Goal: Complete application form

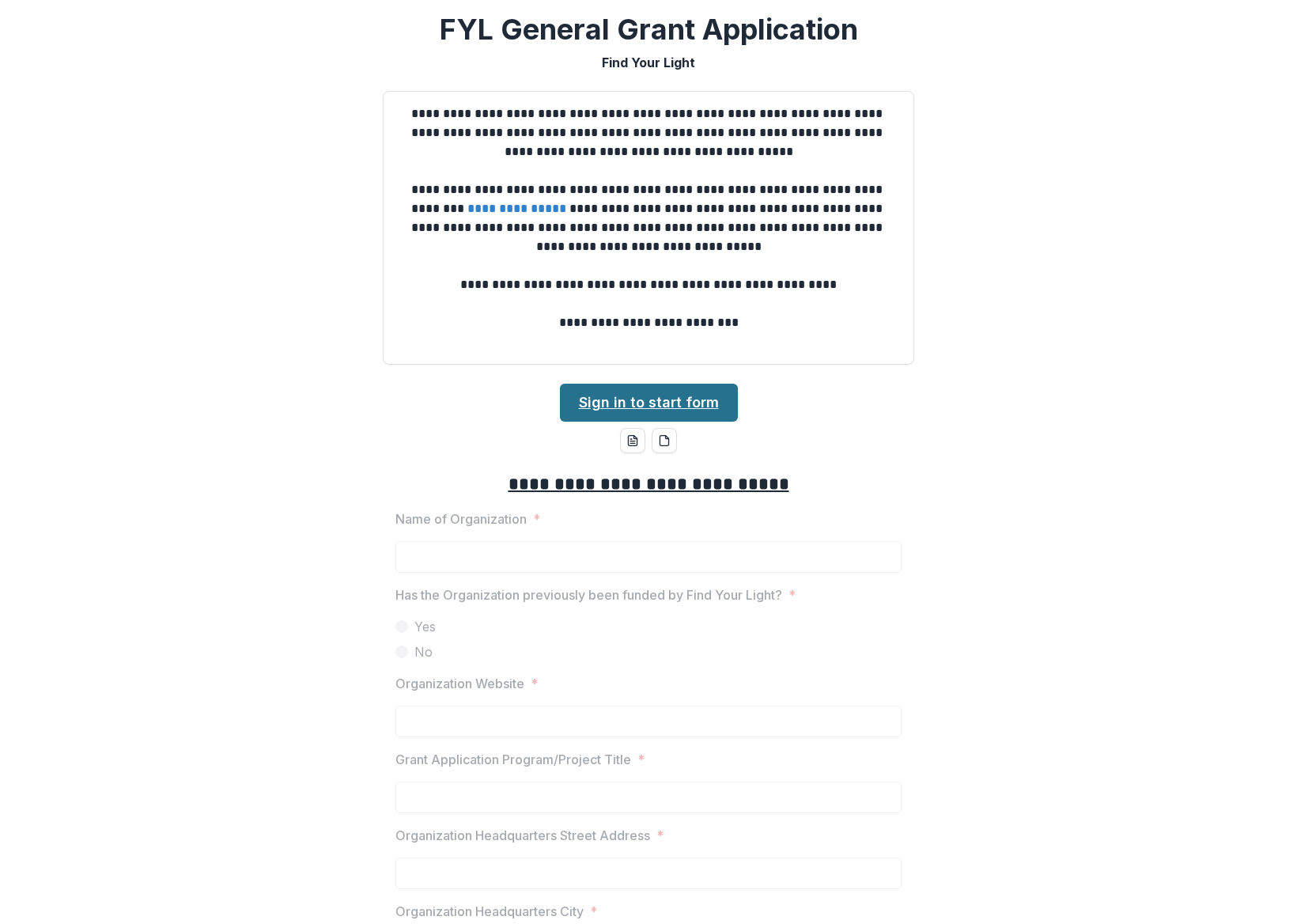
click at [678, 400] on link "Sign in to start form" at bounding box center [648, 403] width 178 height 38
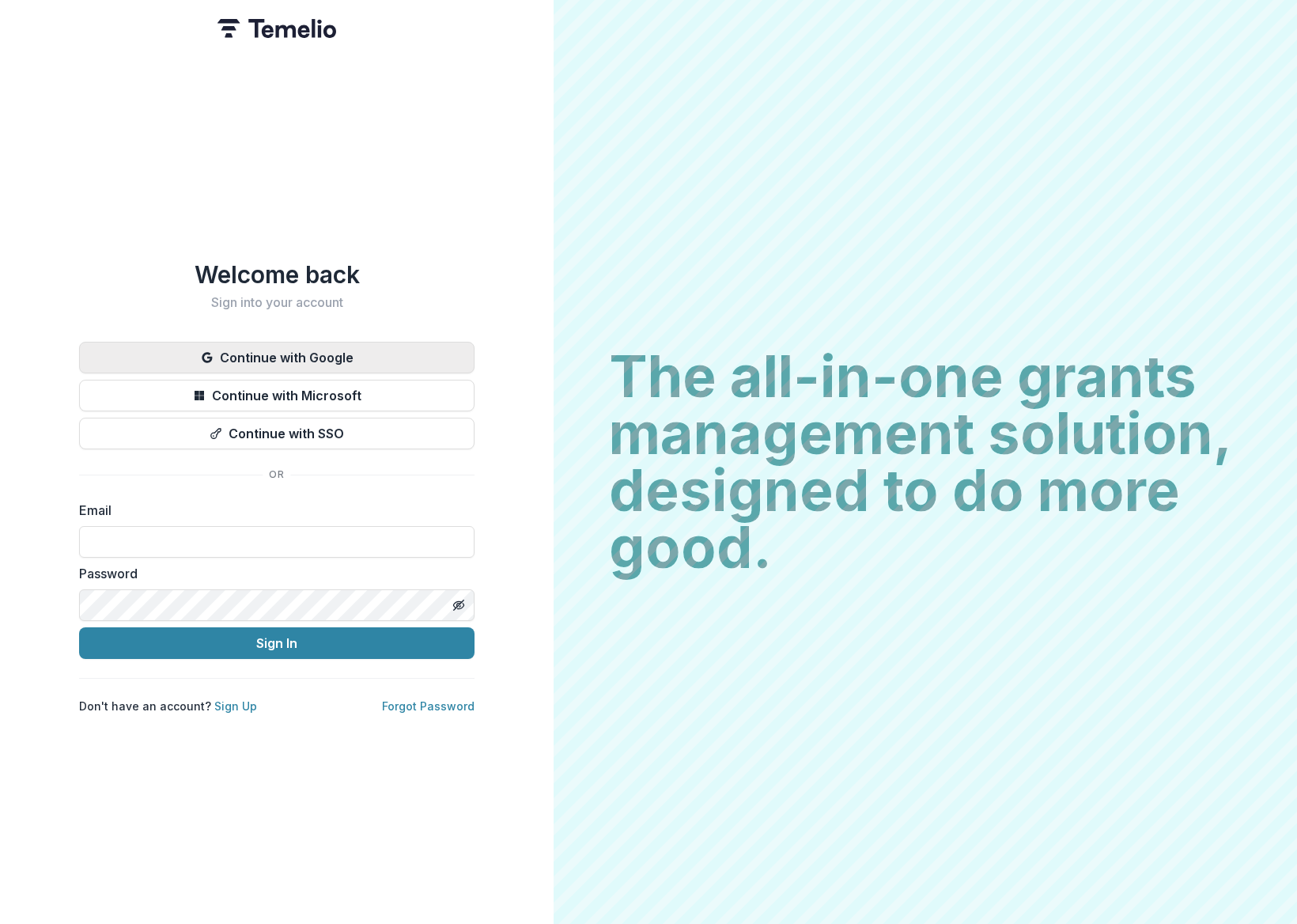
click at [309, 349] on button "Continue with Google" at bounding box center [277, 357] width 395 height 31
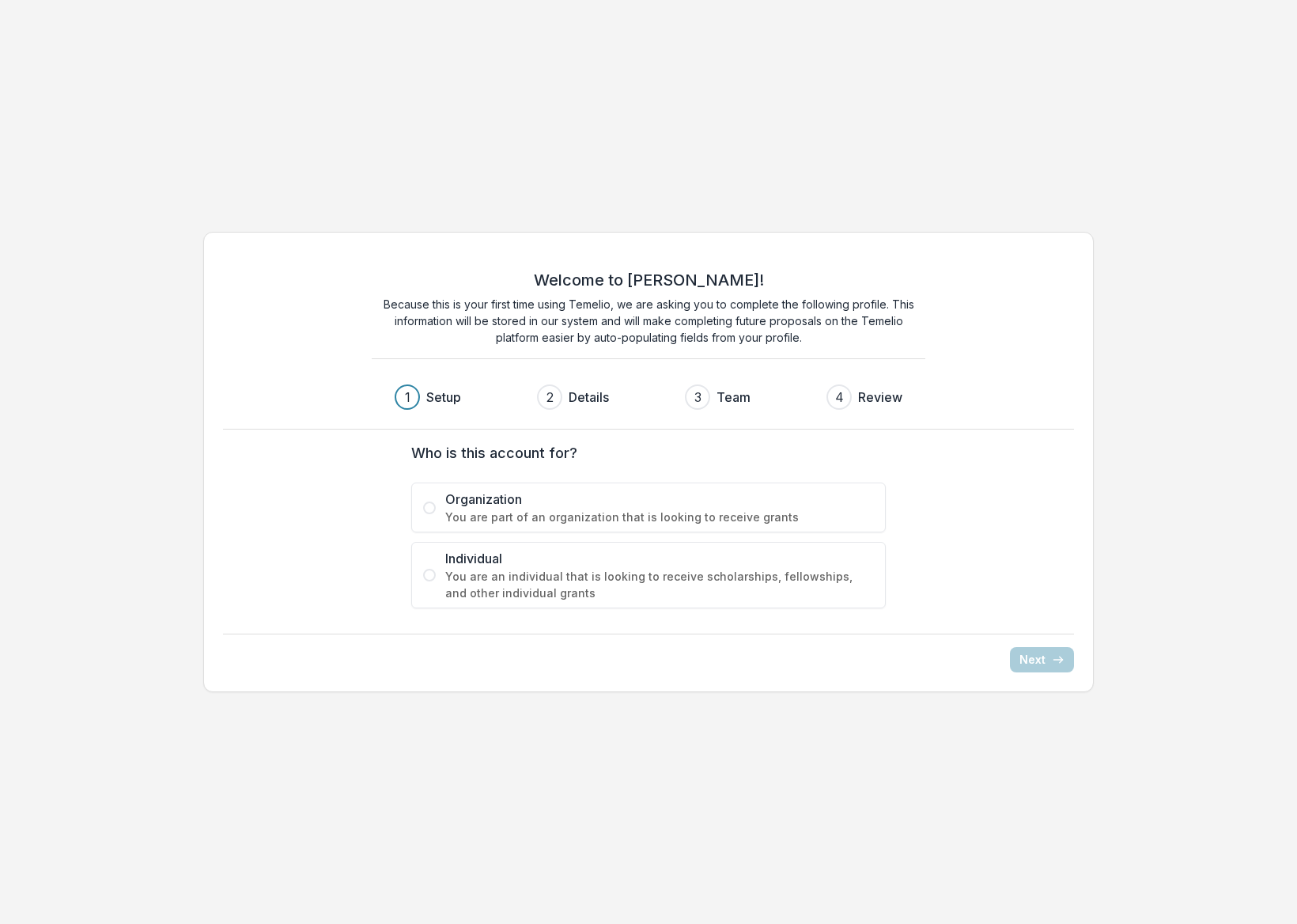
click at [483, 512] on span "You are part of an organization that is looking to receive grants" at bounding box center [659, 517] width 428 height 17
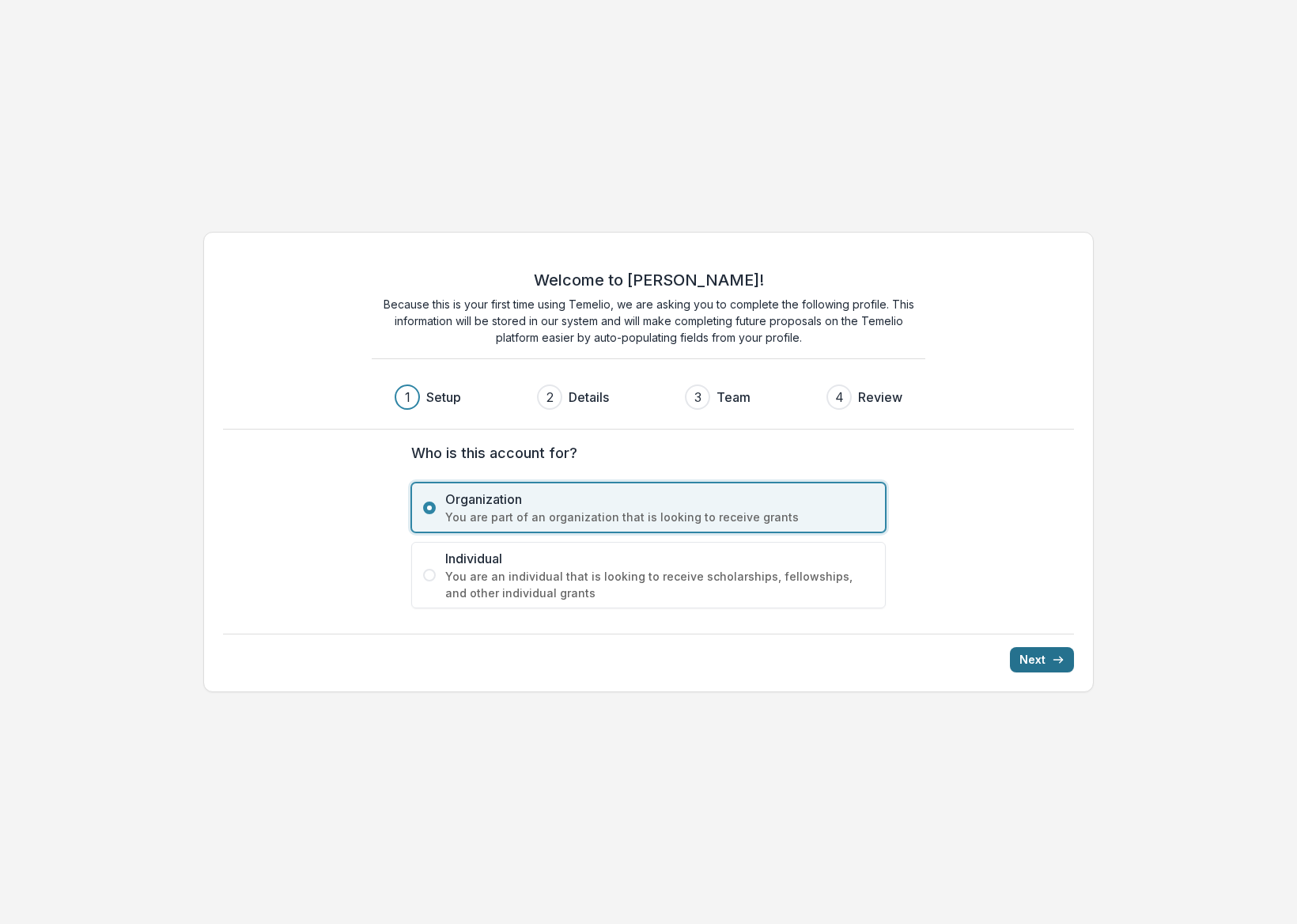
click at [1038, 665] on button "Next" at bounding box center [1041, 659] width 64 height 26
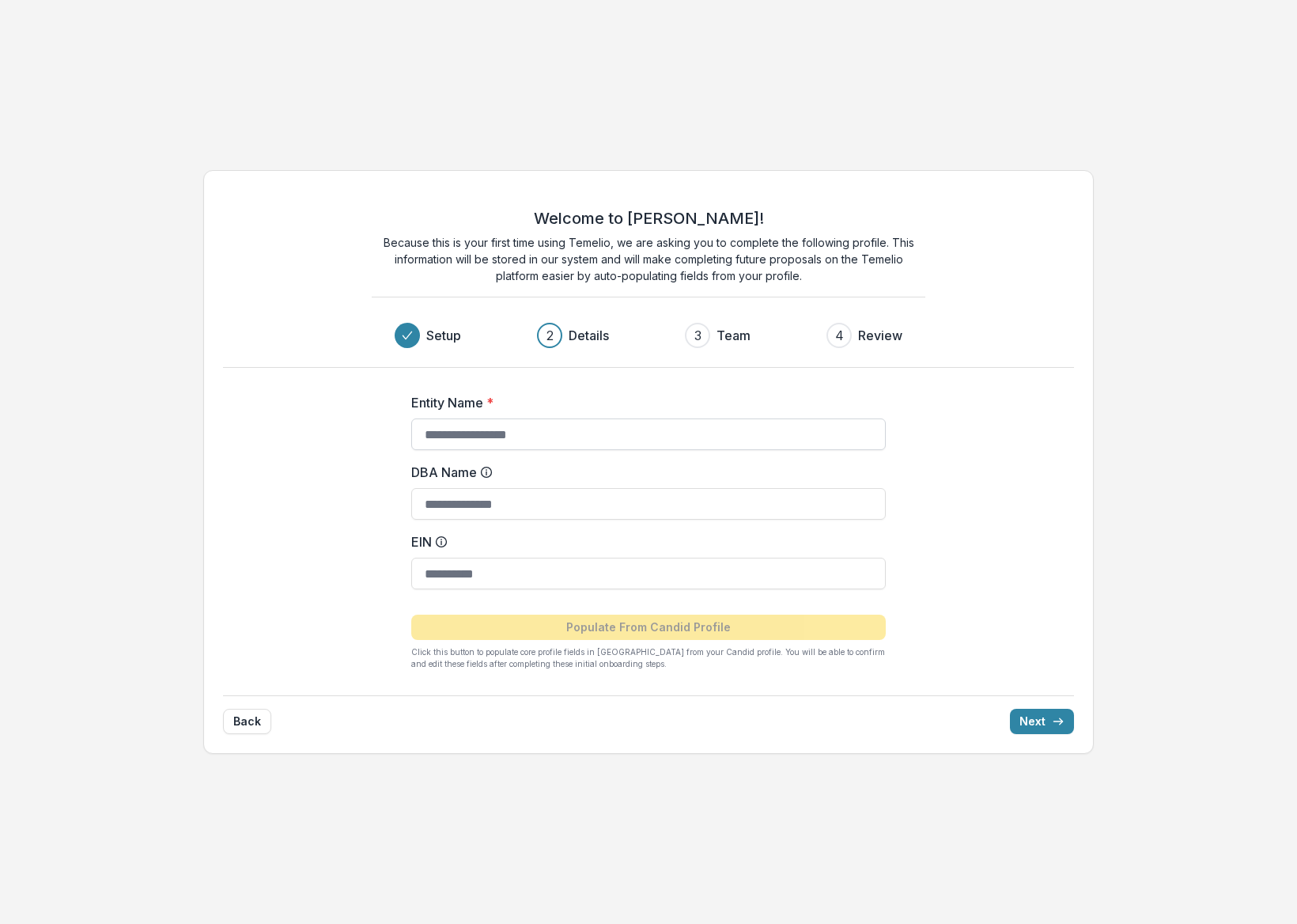
click at [498, 443] on input "Entity Name *" at bounding box center [648, 434] width 475 height 31
type input "**********"
click at [508, 582] on input "EIN" at bounding box center [648, 573] width 475 height 31
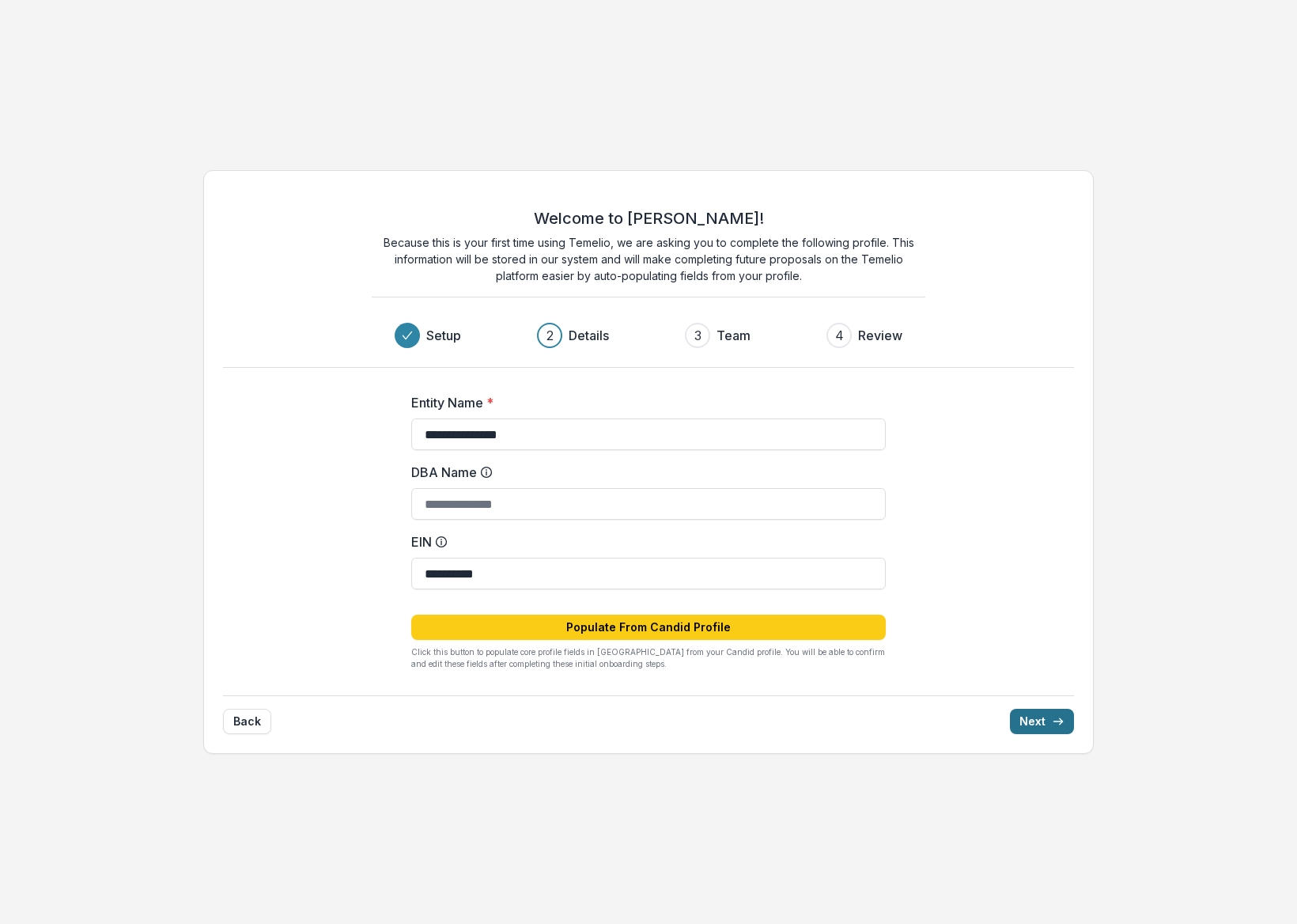
type input "**********"
click at [1045, 730] on button "Next" at bounding box center [1041, 721] width 64 height 26
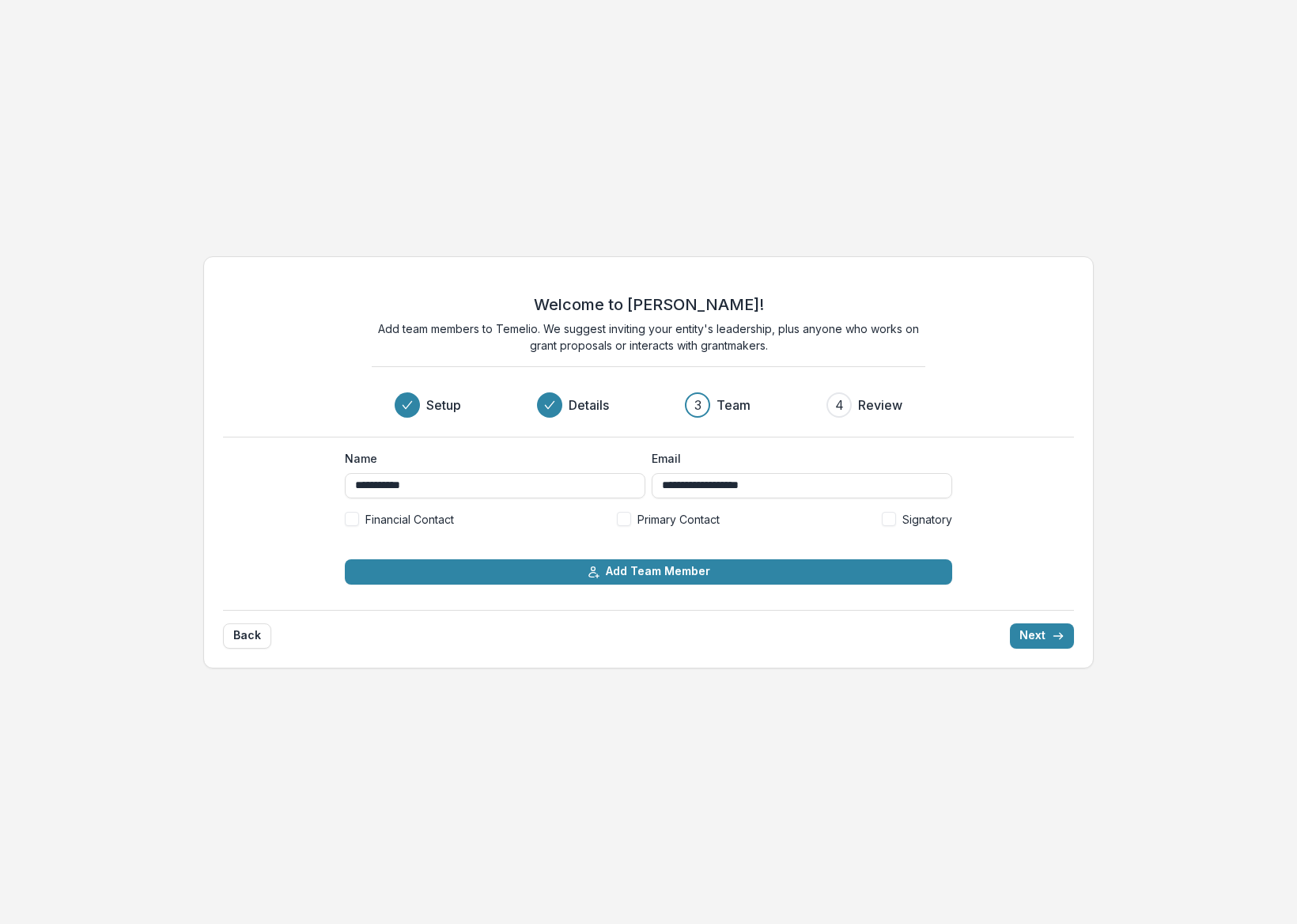
click at [657, 524] on span "Primary Contact" at bounding box center [678, 519] width 82 height 17
click at [921, 520] on span "Signatory" at bounding box center [927, 519] width 50 height 17
click at [419, 524] on span "Financial Contact" at bounding box center [409, 519] width 89 height 17
click at [1046, 637] on button "Next" at bounding box center [1041, 636] width 64 height 26
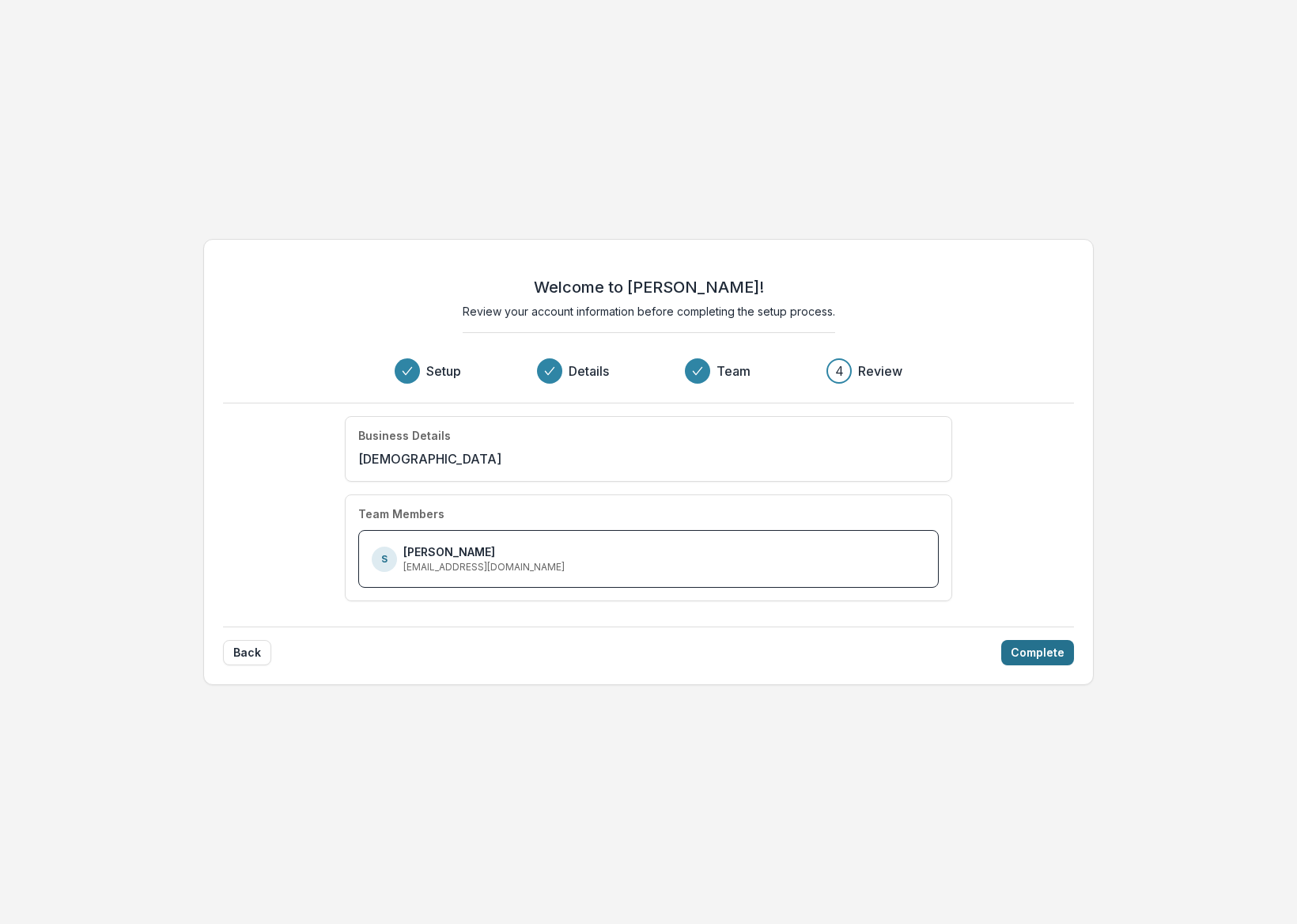
click at [1028, 653] on button "Complete" at bounding box center [1038, 653] width 73 height 26
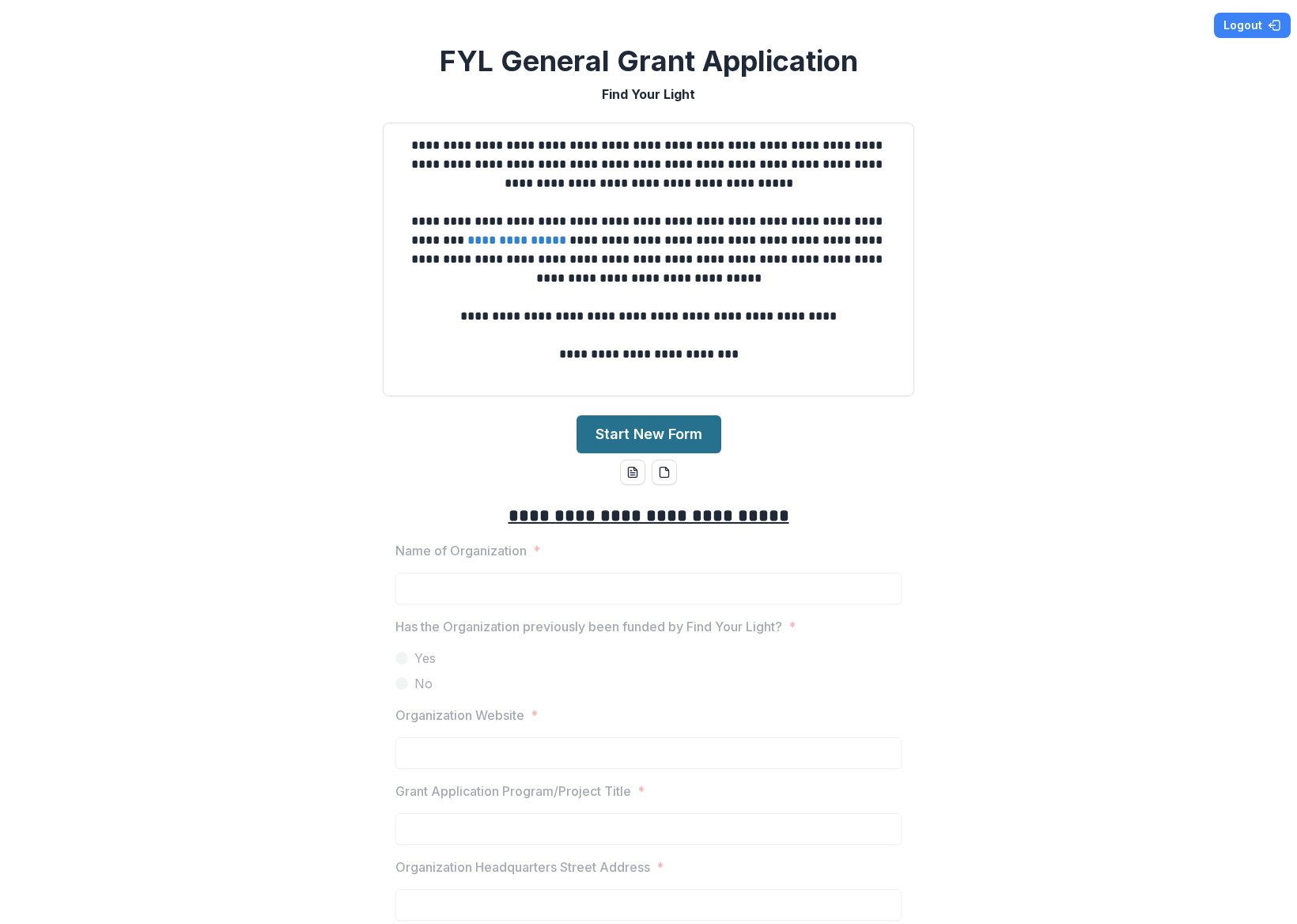
click at [622, 430] on button "Start New Form" at bounding box center [648, 434] width 145 height 38
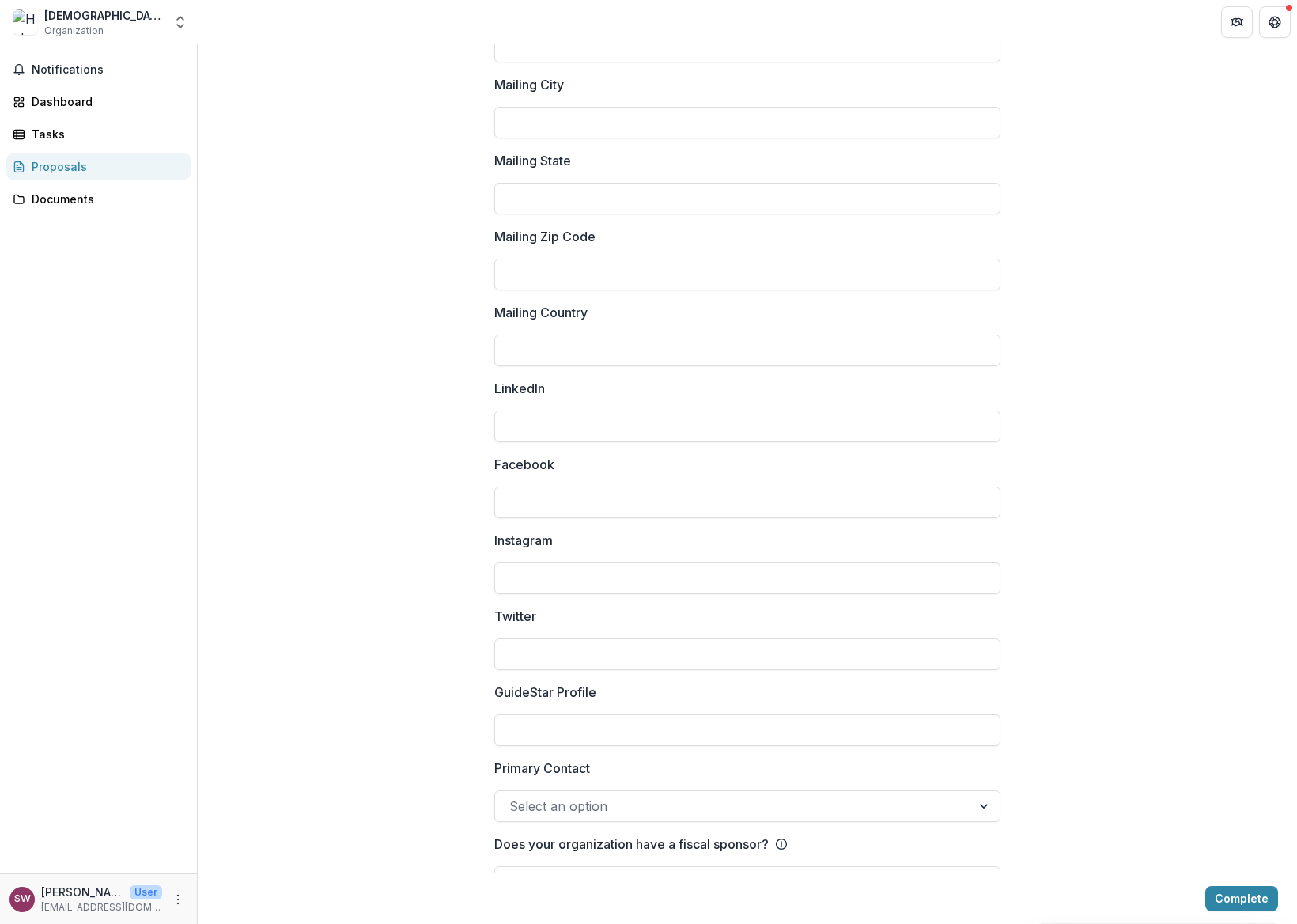
scroll to position [1851, 0]
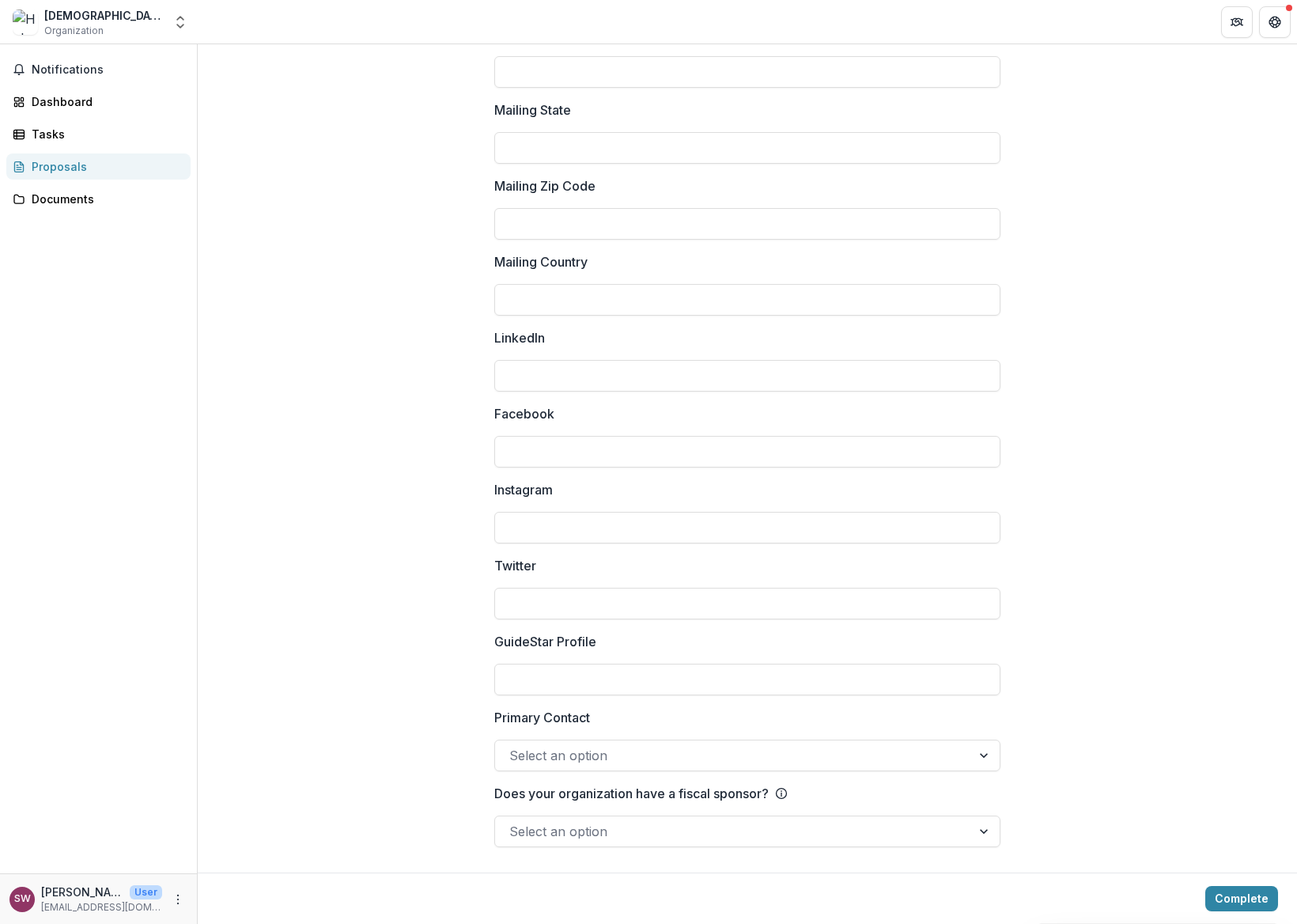
click at [596, 842] on div at bounding box center [733, 831] width 447 height 22
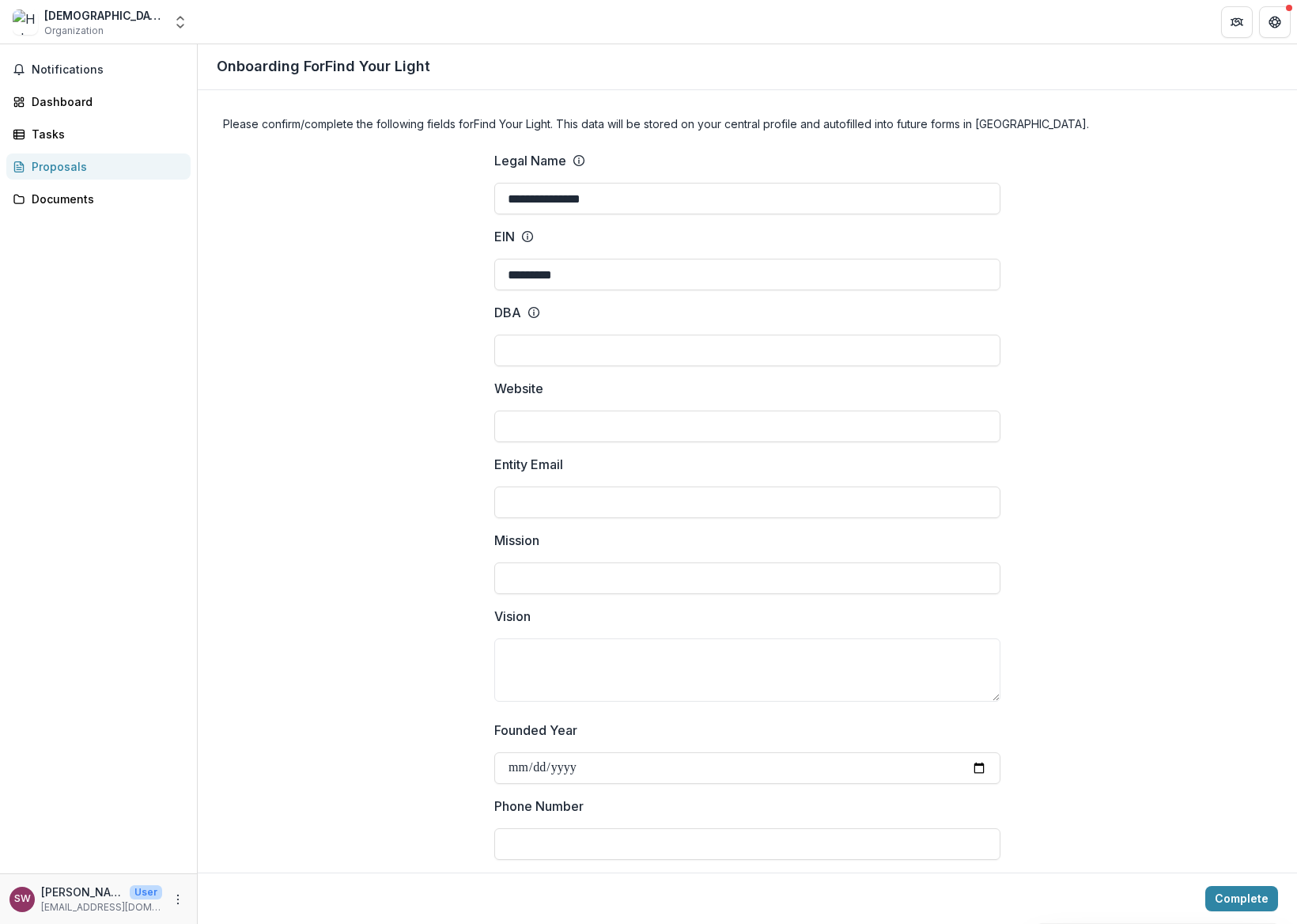
scroll to position [0, 0]
click at [60, 190] on div "Documents" at bounding box center [104, 199] width 146 height 17
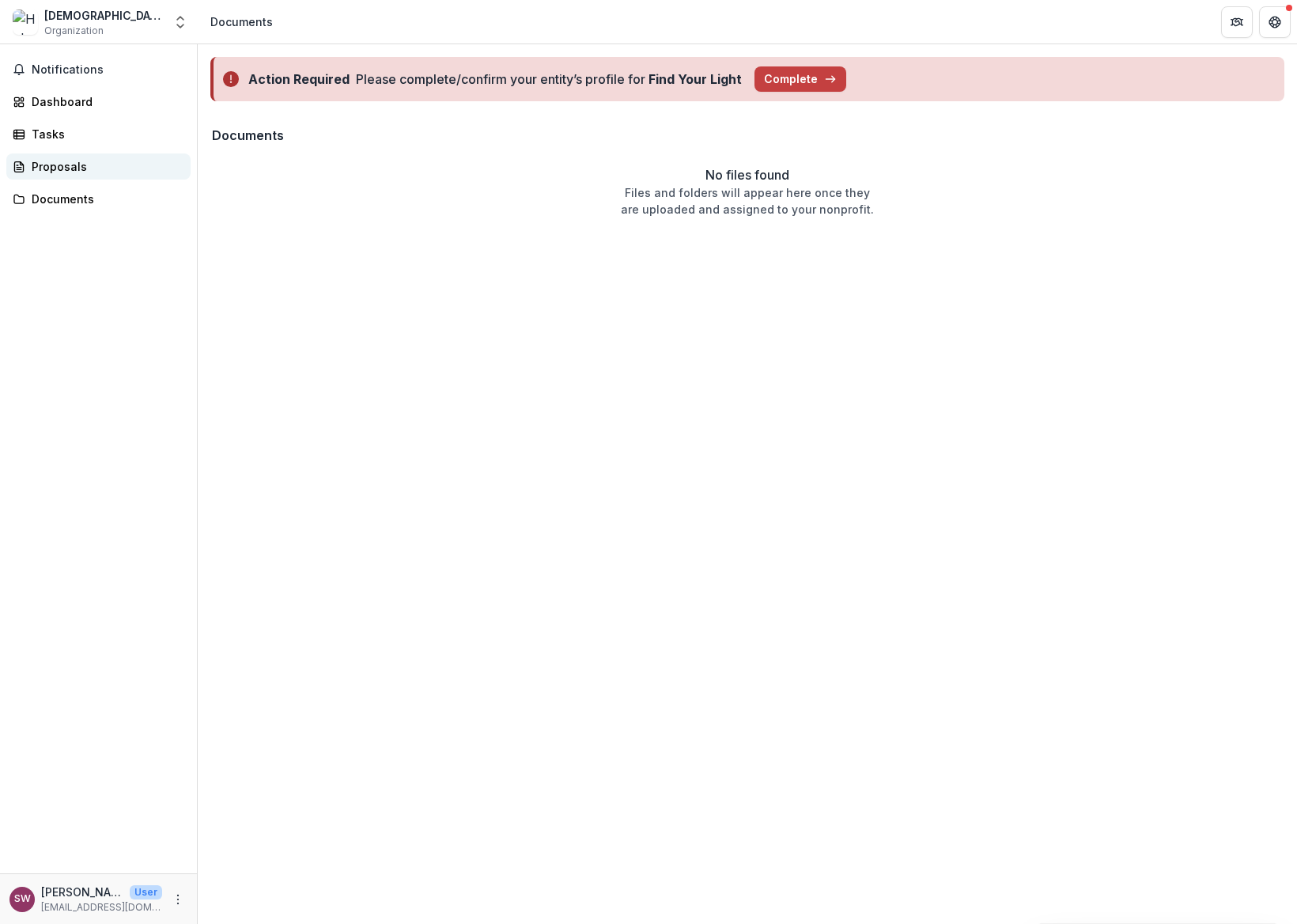
click at [56, 160] on div "Proposals" at bounding box center [104, 166] width 146 height 17
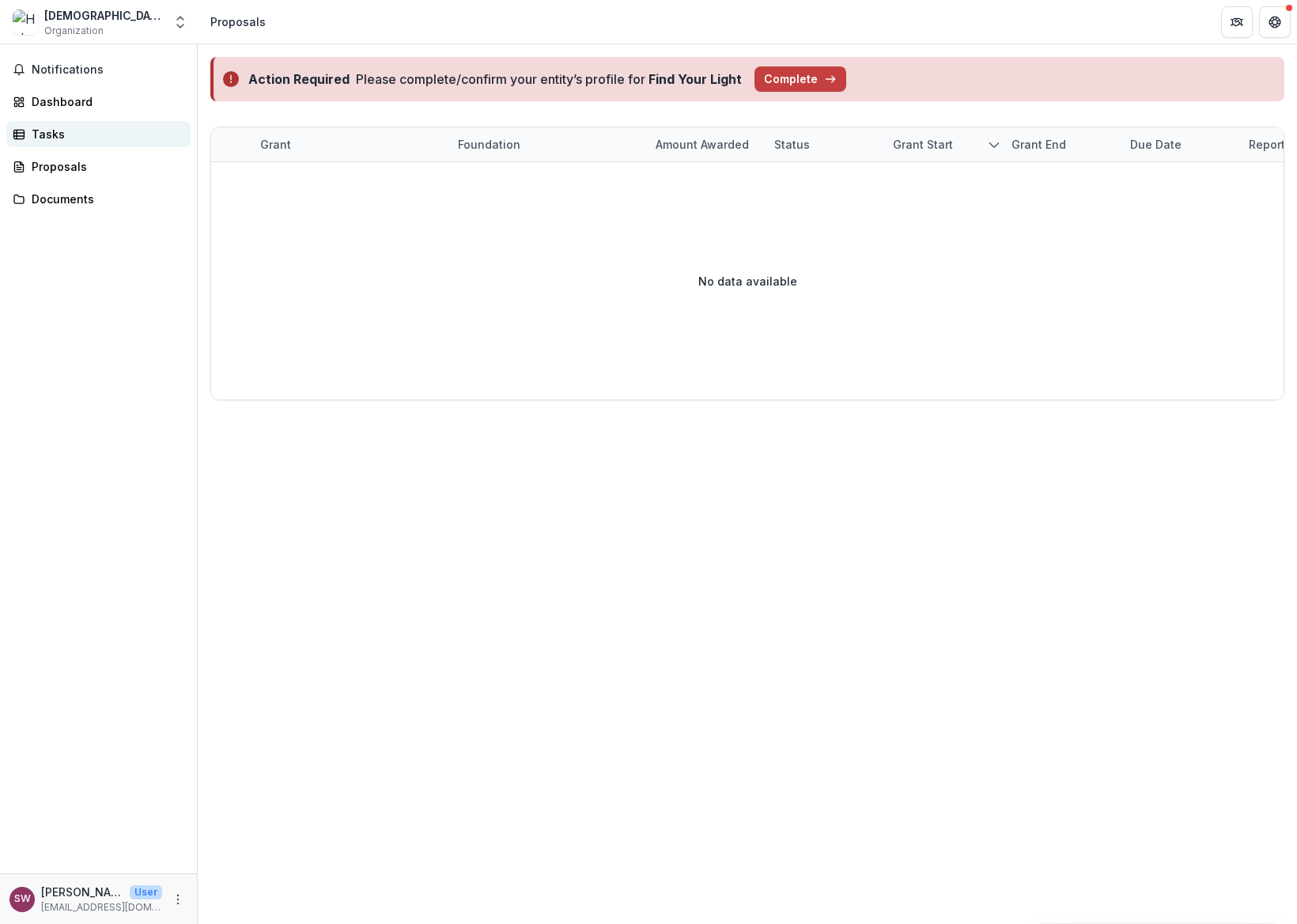
click at [70, 140] on div "Tasks" at bounding box center [104, 134] width 146 height 17
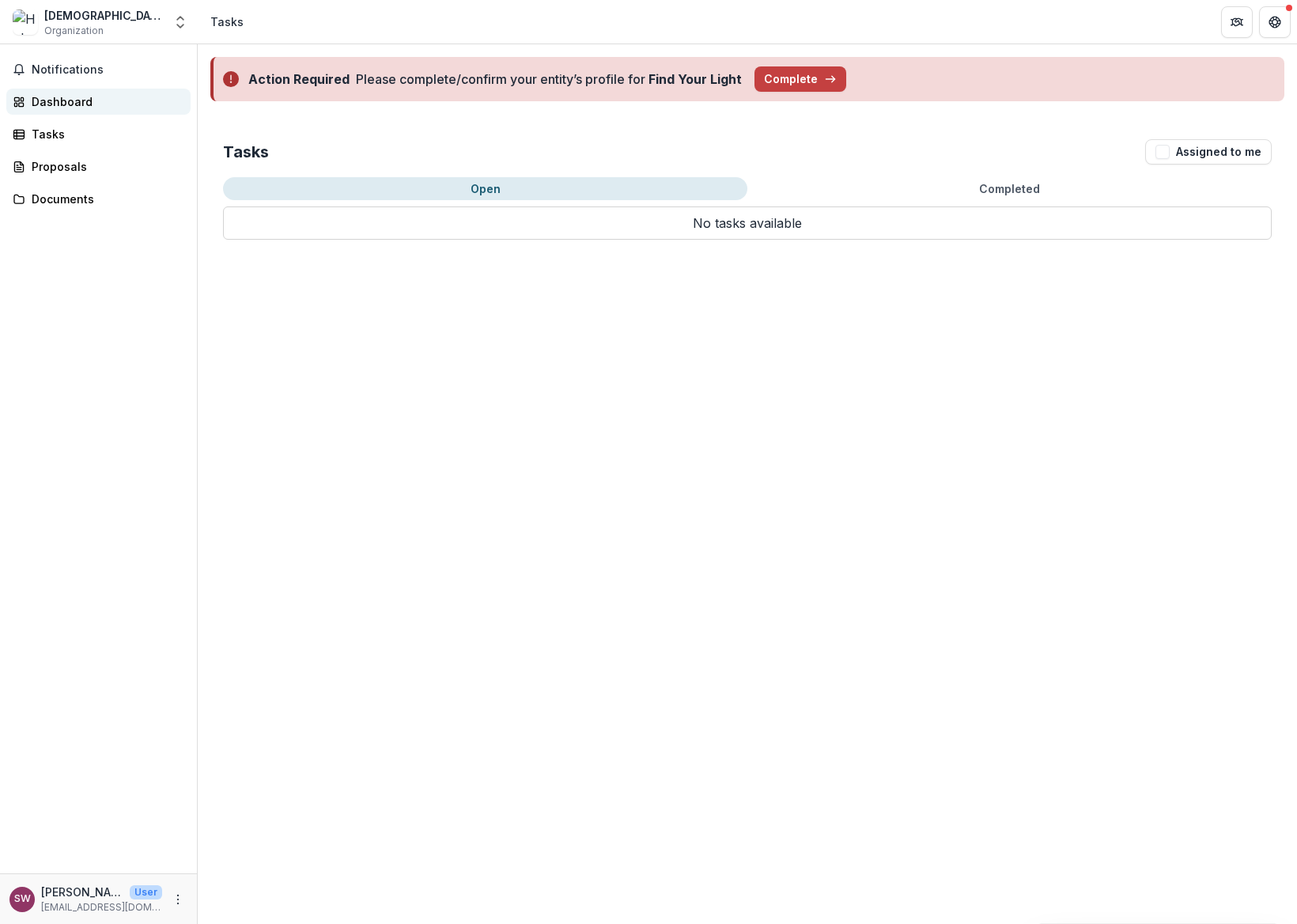
click at [72, 101] on div "Dashboard" at bounding box center [104, 102] width 146 height 17
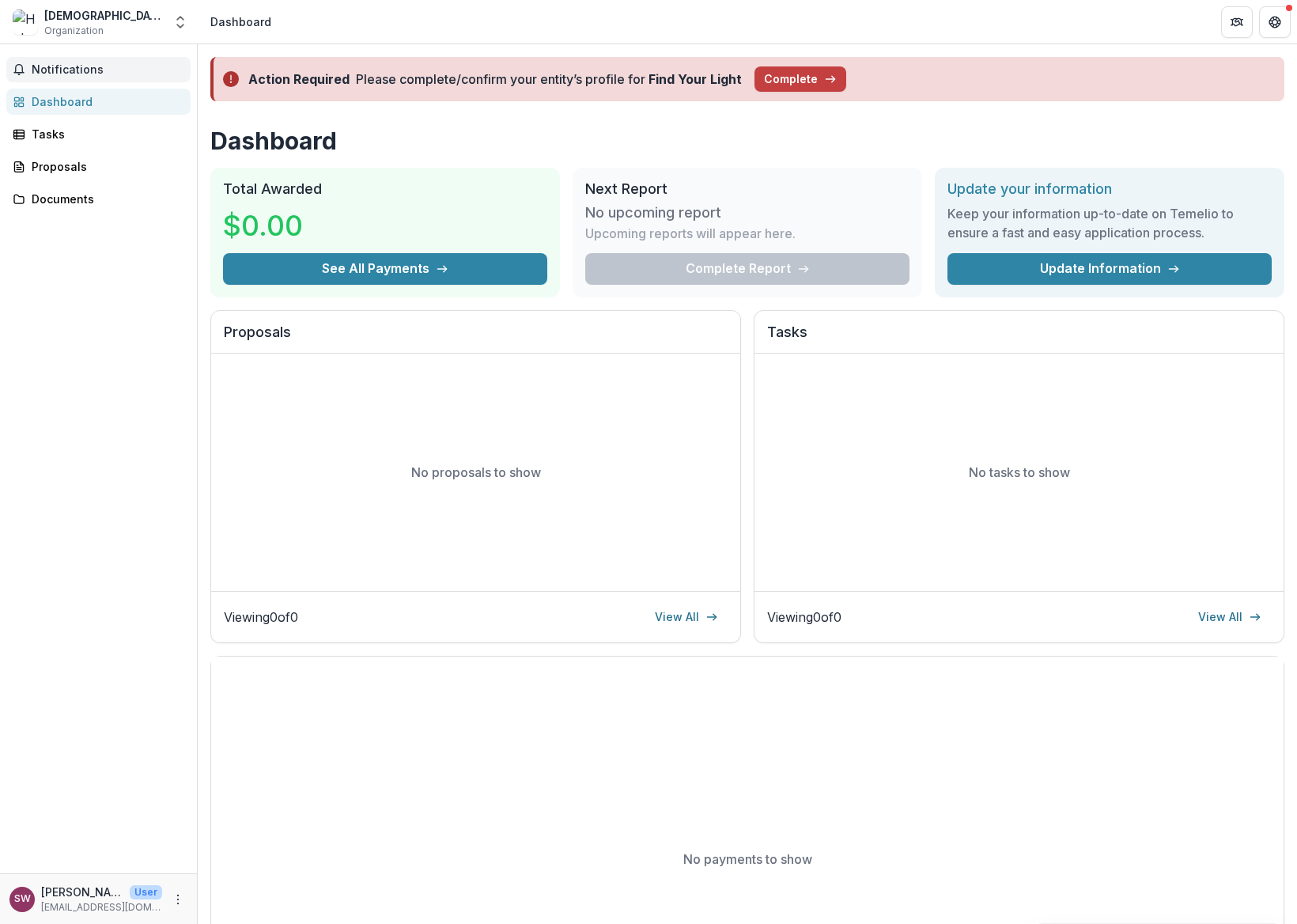
click at [61, 64] on span "Notifications" at bounding box center [108, 70] width 153 height 13
click at [156, 27] on div "[DEMOGRAPHIC_DATA] Organization" at bounding box center [88, 22] width 151 height 31
click at [82, 193] on div "Documents" at bounding box center [104, 199] width 146 height 17
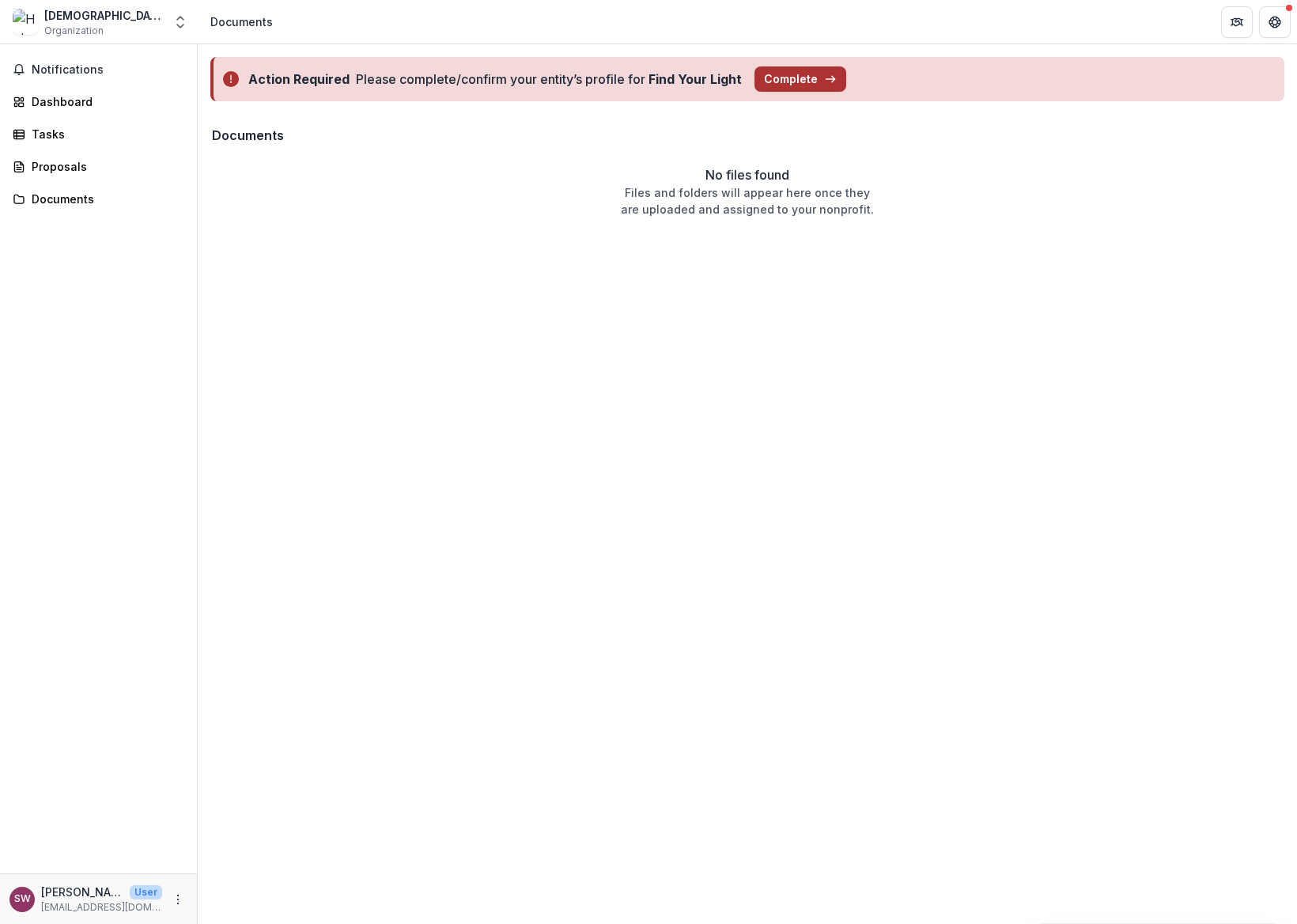
click at [774, 83] on button "Complete" at bounding box center [800, 79] width 92 height 26
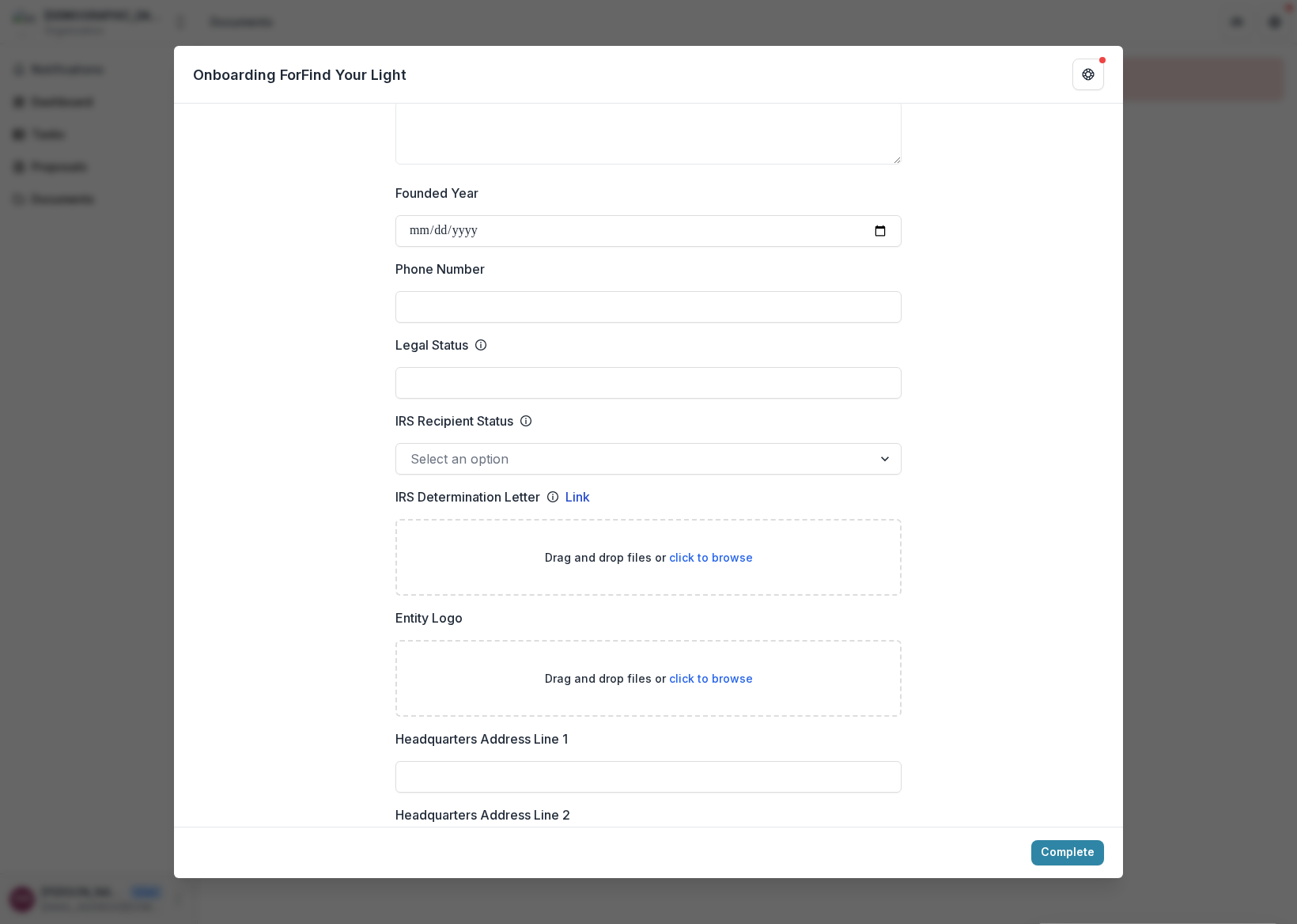
scroll to position [567, 0]
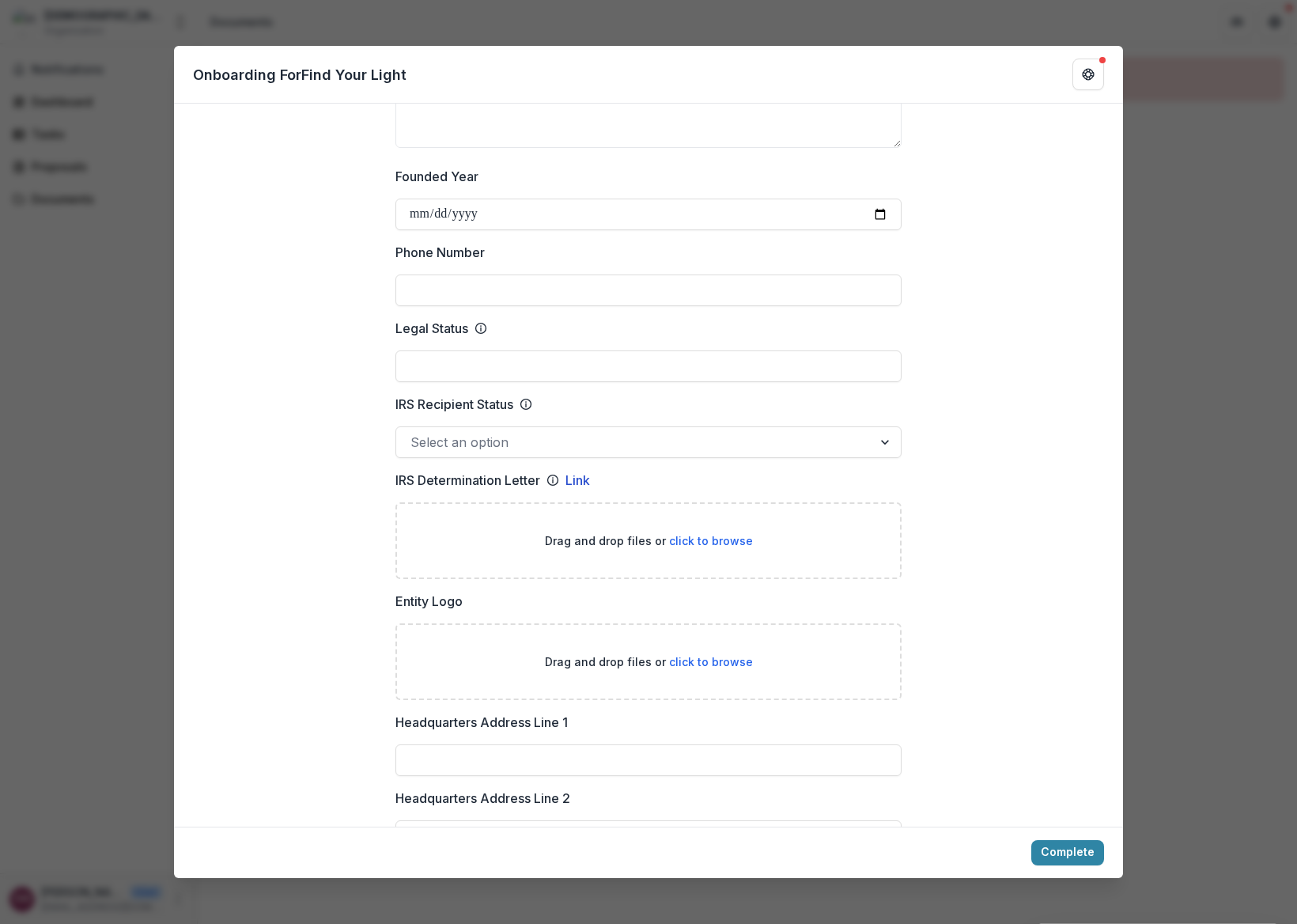
click at [840, 446] on div at bounding box center [634, 442] width 447 height 22
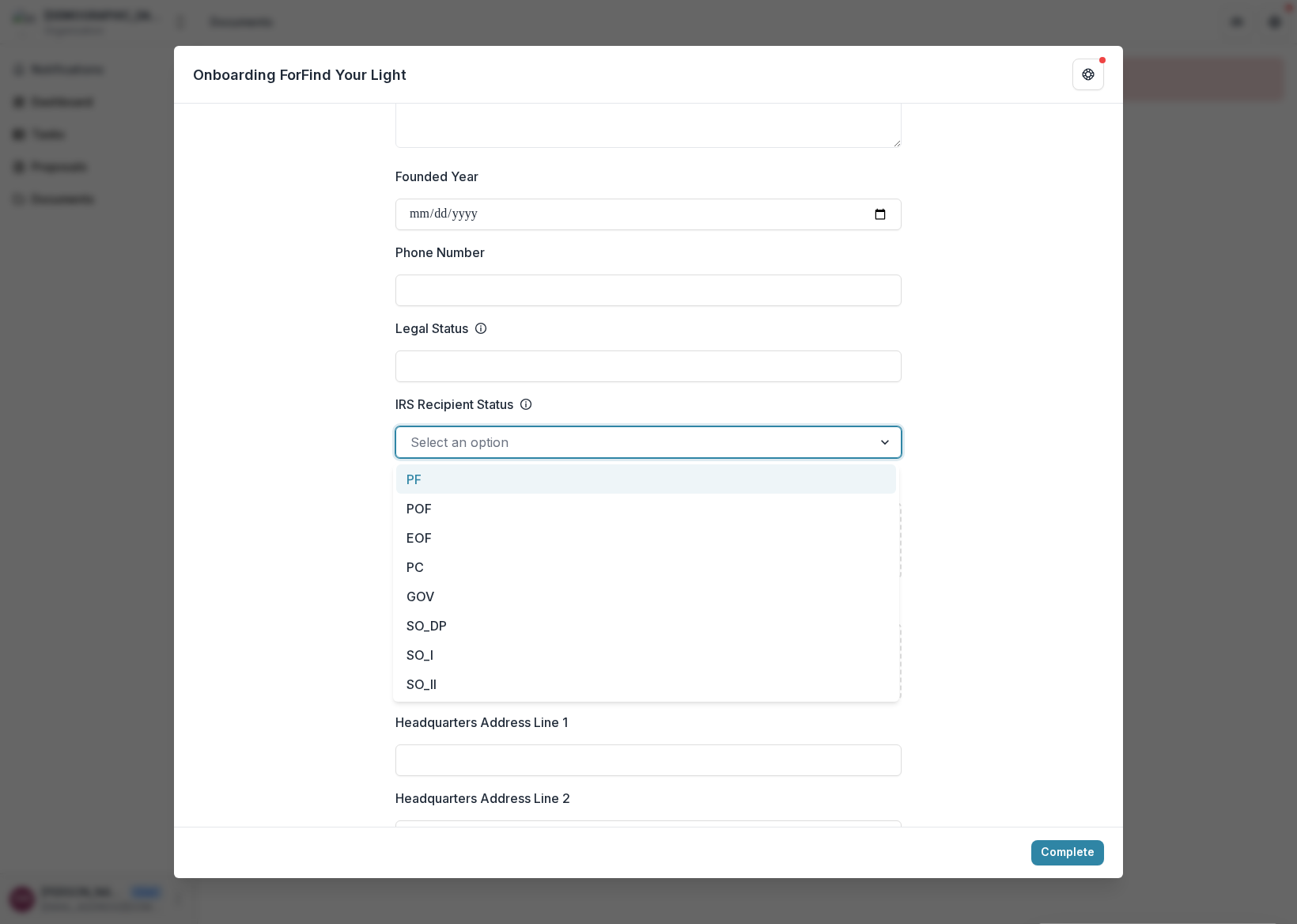
click at [928, 413] on div "**********" at bounding box center [648, 876] width 950 height 2583
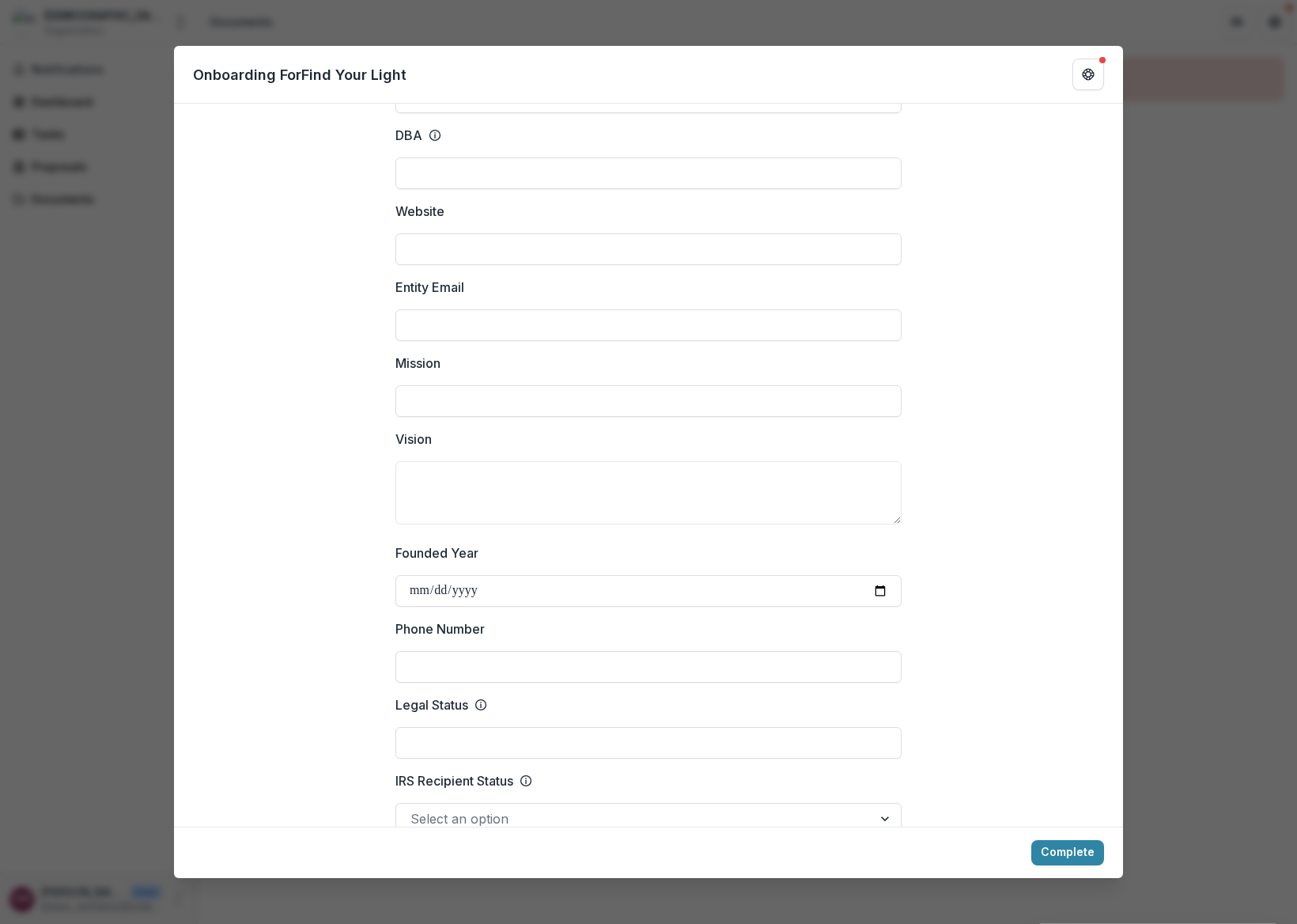
scroll to position [36, 0]
